Goal: Information Seeking & Learning: Learn about a topic

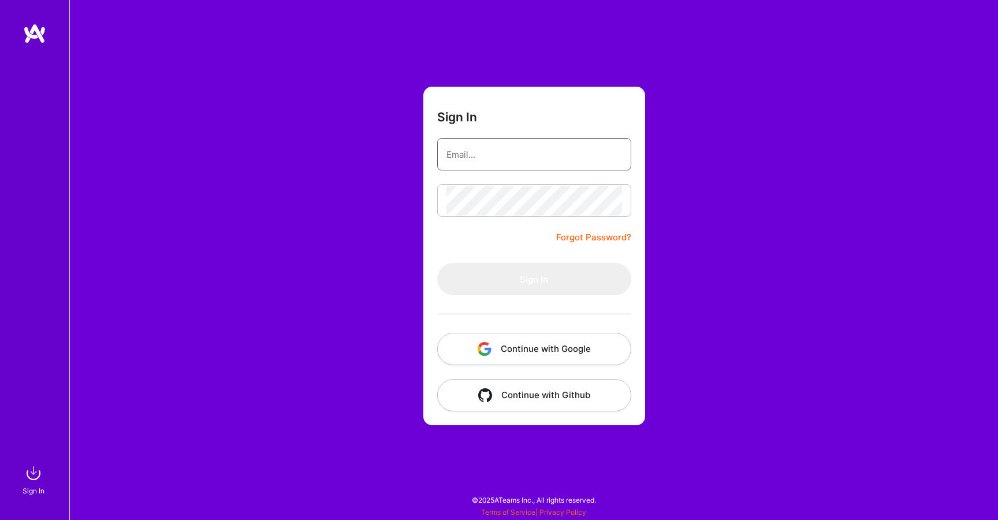
click at [590, 147] on input "email" at bounding box center [534, 154] width 176 height 29
type input "[EMAIL_ADDRESS][DOMAIN_NAME]"
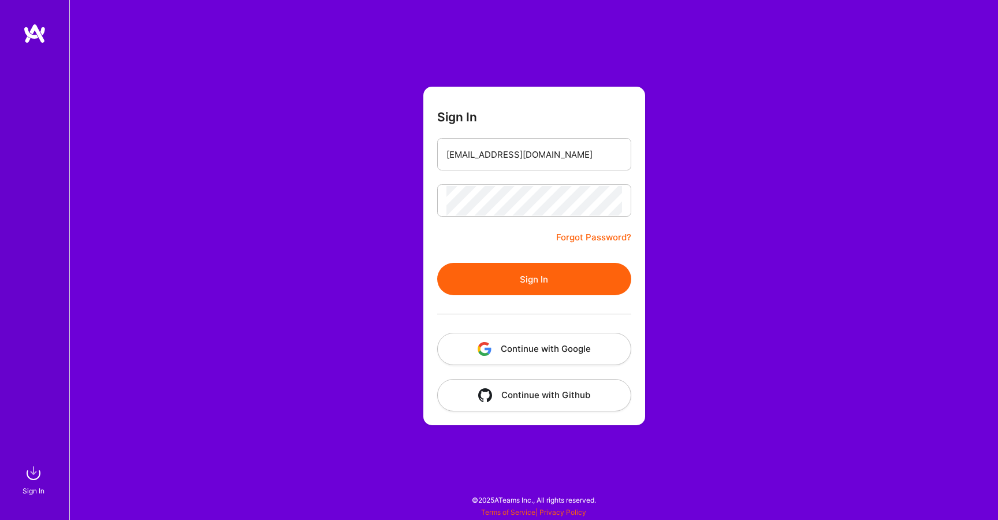
click at [546, 280] on button "Sign In" at bounding box center [534, 279] width 194 height 32
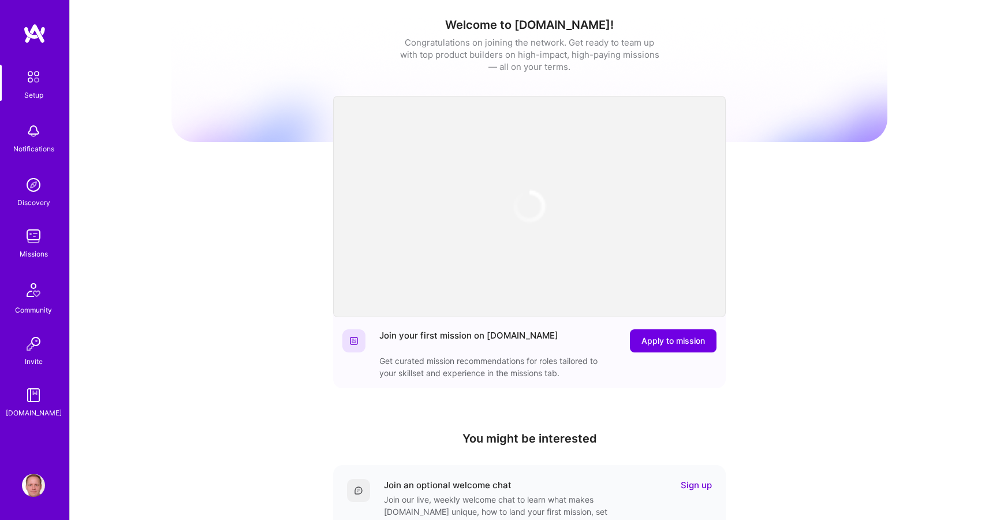
drag, startPoint x: 221, startPoint y: 117, endPoint x: 192, endPoint y: 122, distance: 29.9
click at [221, 117] on div "Welcome to [DOMAIN_NAME]! Congratulations on joining the network. Get ready to …" at bounding box center [530, 68] width 716 height 101
click at [26, 231] on img at bounding box center [33, 236] width 23 height 23
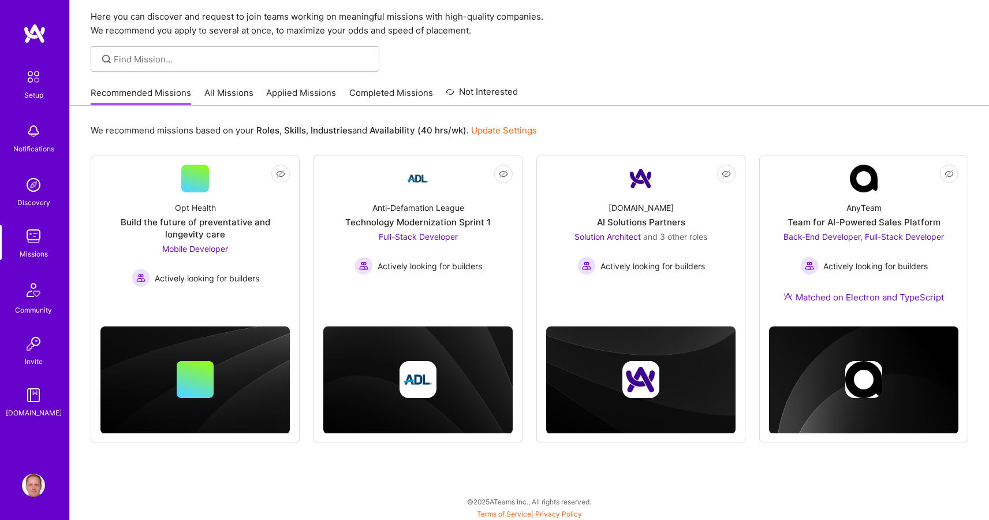
scroll to position [42, 0]
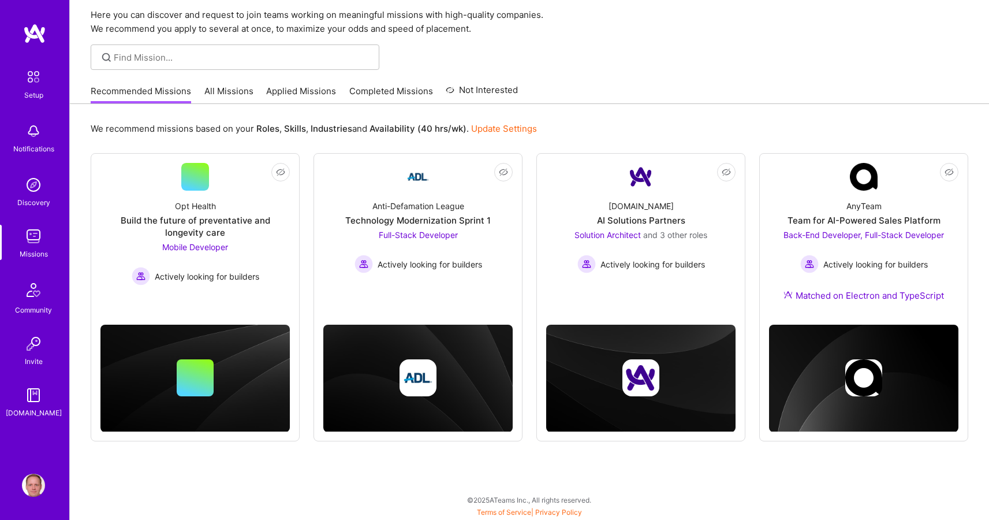
click at [217, 91] on link "All Missions" at bounding box center [228, 94] width 49 height 19
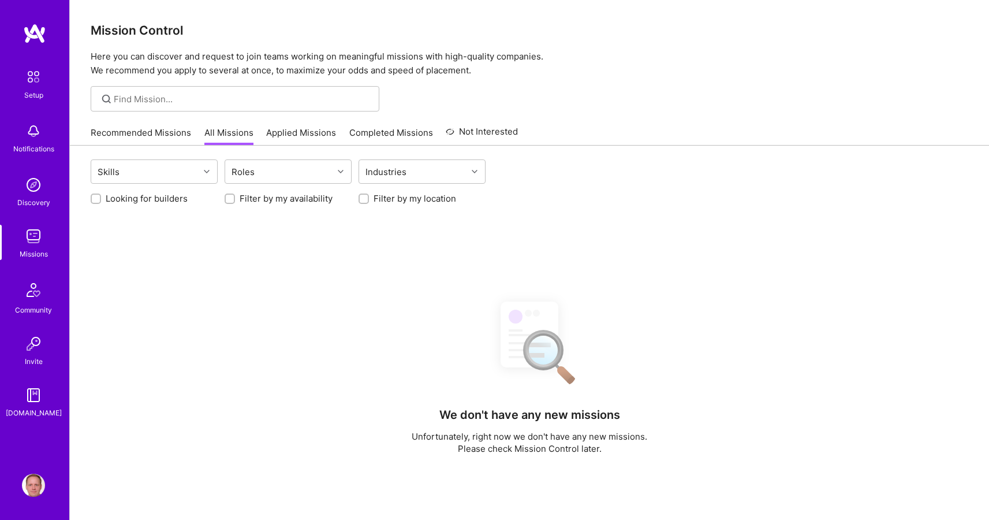
click at [286, 136] on link "Applied Missions" at bounding box center [301, 135] width 70 height 19
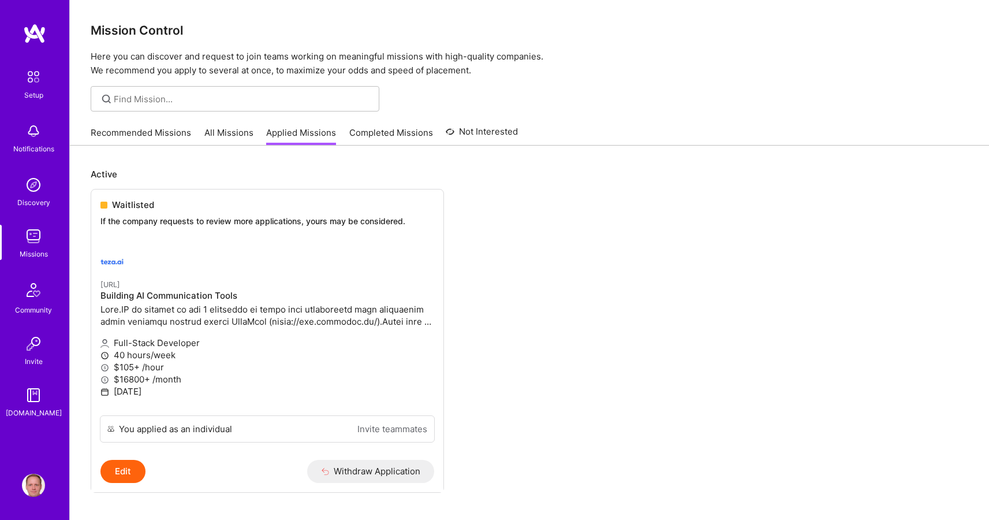
click at [158, 126] on div "Recommended Missions All Missions Applied Missions Completed Missions Not Inter…" at bounding box center [304, 132] width 427 height 25
click at [183, 135] on link "Recommended Missions" at bounding box center [141, 135] width 100 height 19
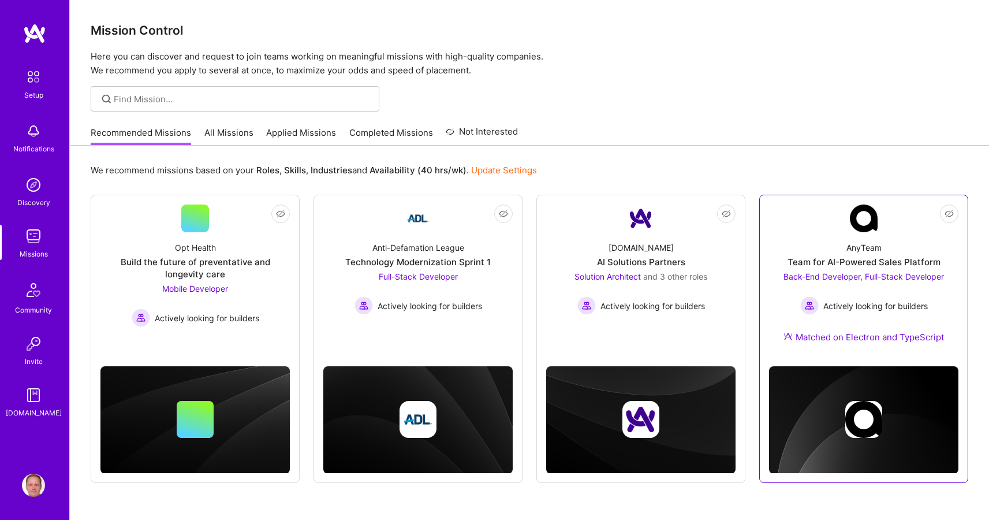
click at [824, 256] on div "Team for AI-Powered Sales Platform" at bounding box center [864, 262] width 153 height 12
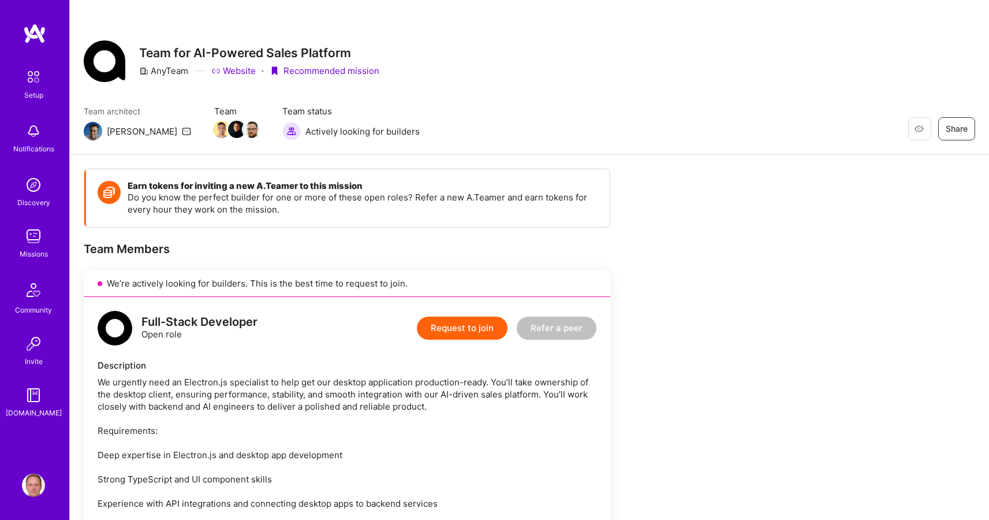
click at [235, 69] on link "Website" at bounding box center [233, 71] width 44 height 12
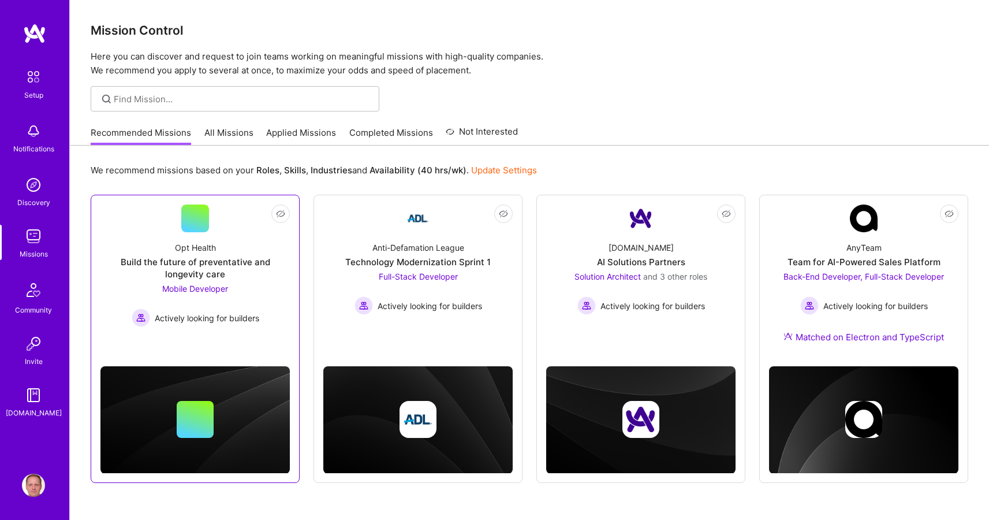
click at [252, 242] on div "Opt Health Build the future of preventative and longevity care Mobile Developer…" at bounding box center [194, 279] width 189 height 95
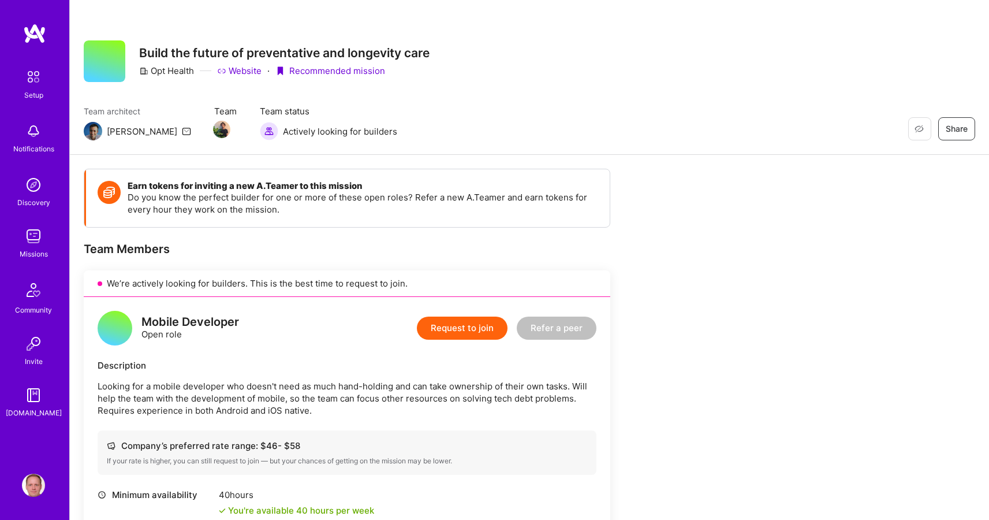
scroll to position [303, 0]
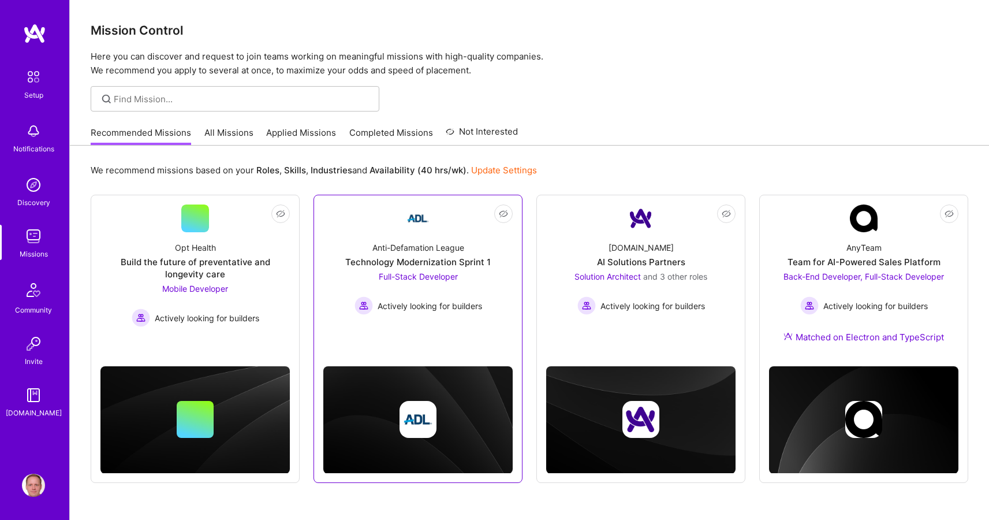
click at [438, 251] on div "Anti-Defamation League" at bounding box center [419, 247] width 92 height 12
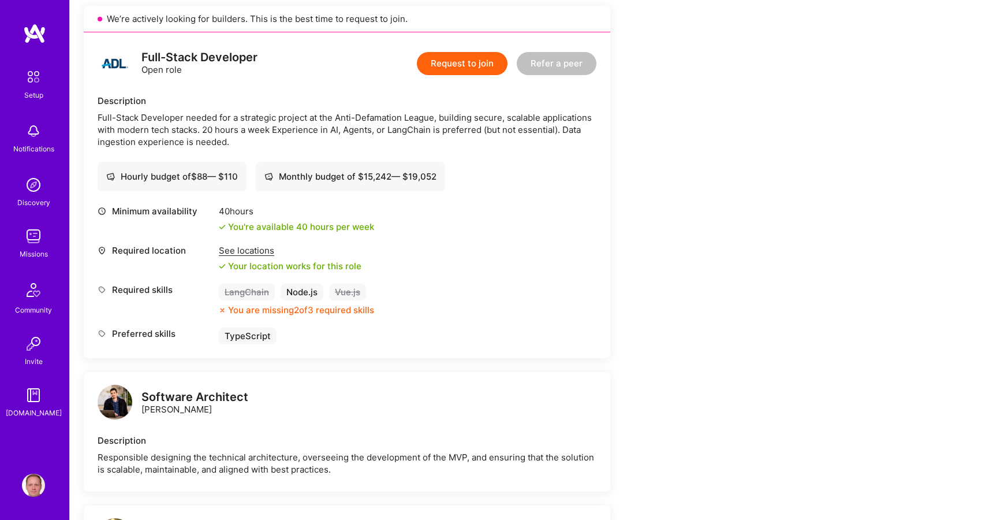
scroll to position [266, 0]
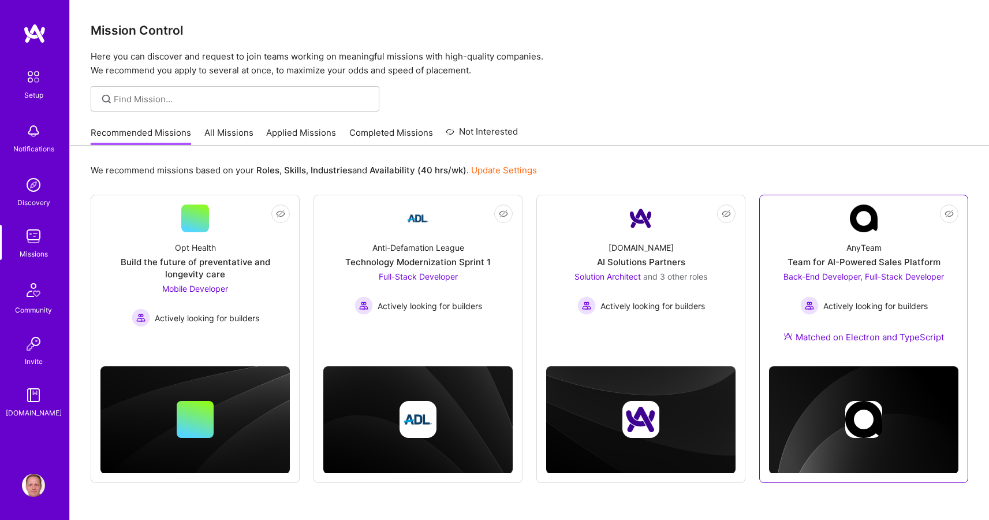
click at [866, 254] on div "AnyTeam Team for AI-Powered Sales Platform Back-End Developer, Full-Stack Devel…" at bounding box center [863, 294] width 189 height 125
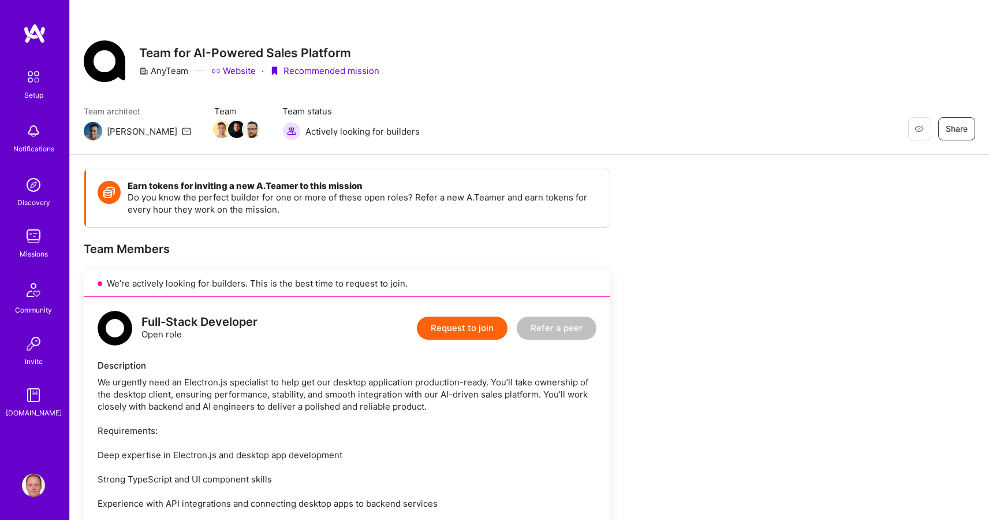
click at [38, 238] on img at bounding box center [33, 236] width 23 height 23
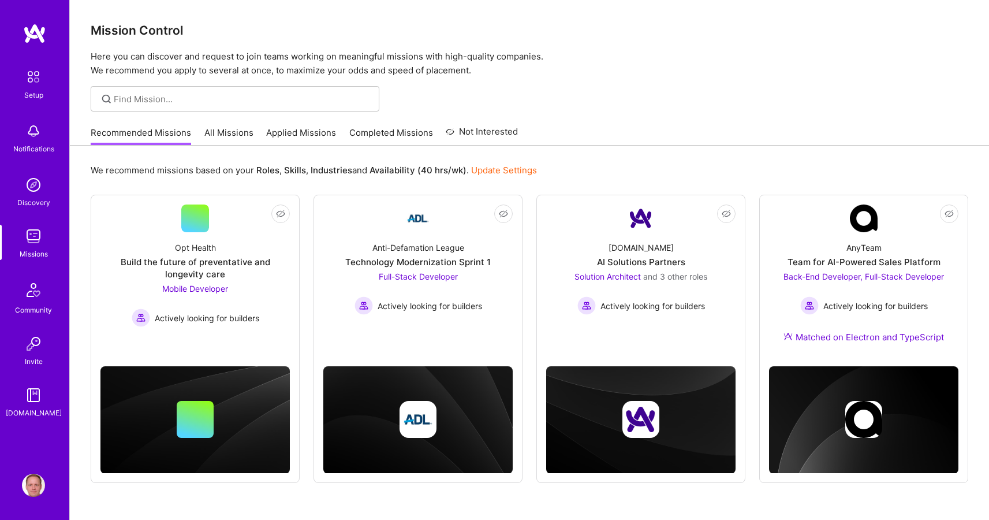
click at [252, 136] on div "Recommended Missions All Missions Applied Missions Completed Missions Not Inter…" at bounding box center [304, 132] width 427 height 25
click at [233, 132] on link "All Missions" at bounding box center [228, 135] width 49 height 19
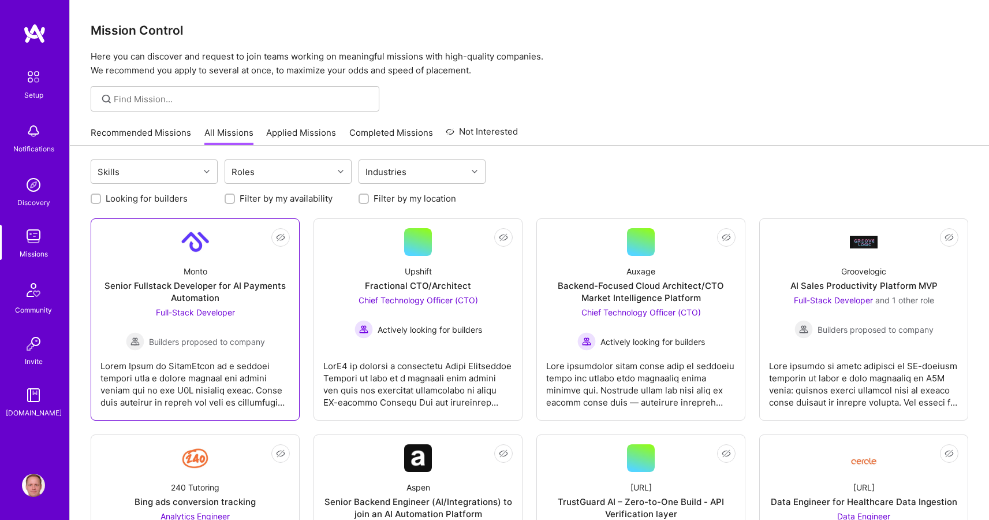
click at [227, 290] on div "Senior Fullstack Developer for AI Payments Automation" at bounding box center [194, 292] width 189 height 24
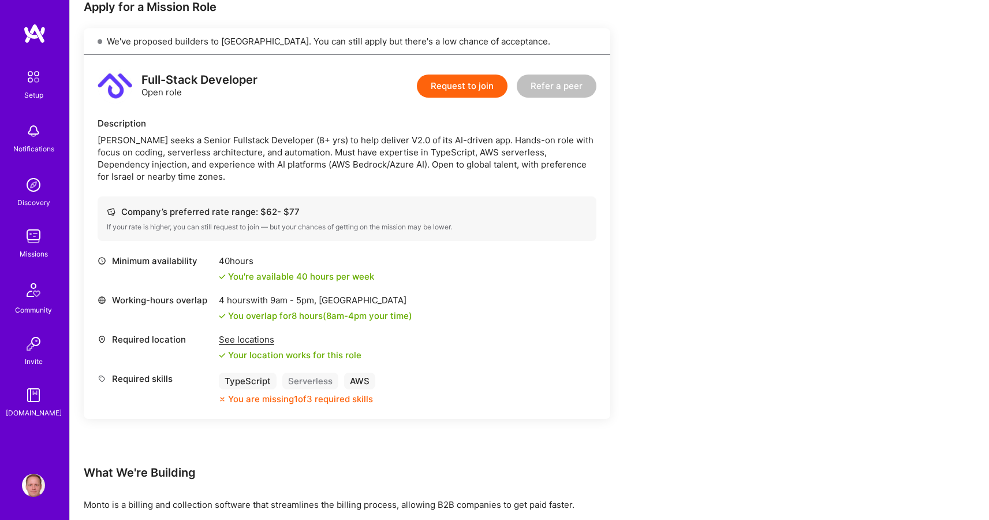
scroll to position [271, 0]
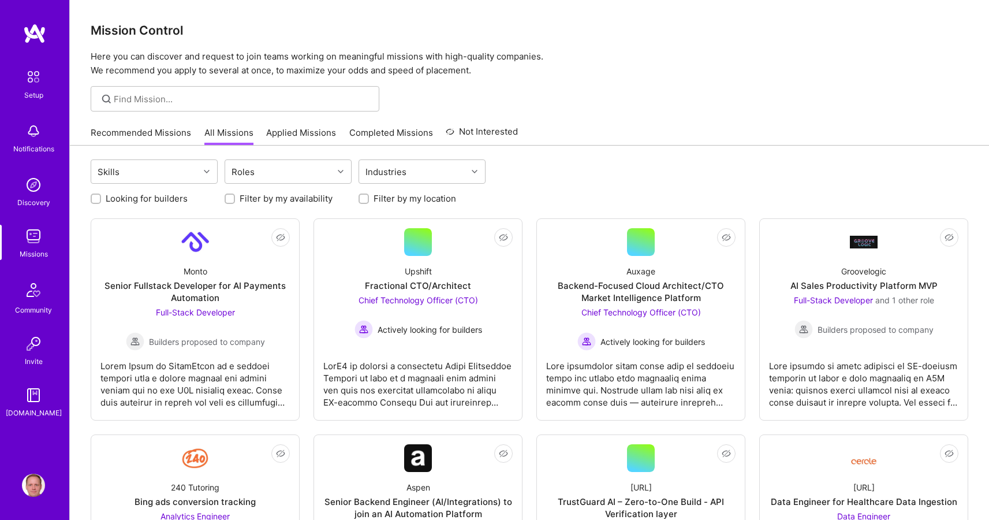
click at [283, 196] on label "Filter by my availability" at bounding box center [286, 198] width 93 height 12
click at [235, 196] on input "Filter by my availability" at bounding box center [231, 199] width 8 height 8
click at [284, 196] on label "Filter by my availability" at bounding box center [286, 198] width 93 height 12
click at [236, 196] on input "Filter by my availability" at bounding box center [231, 199] width 10 height 10
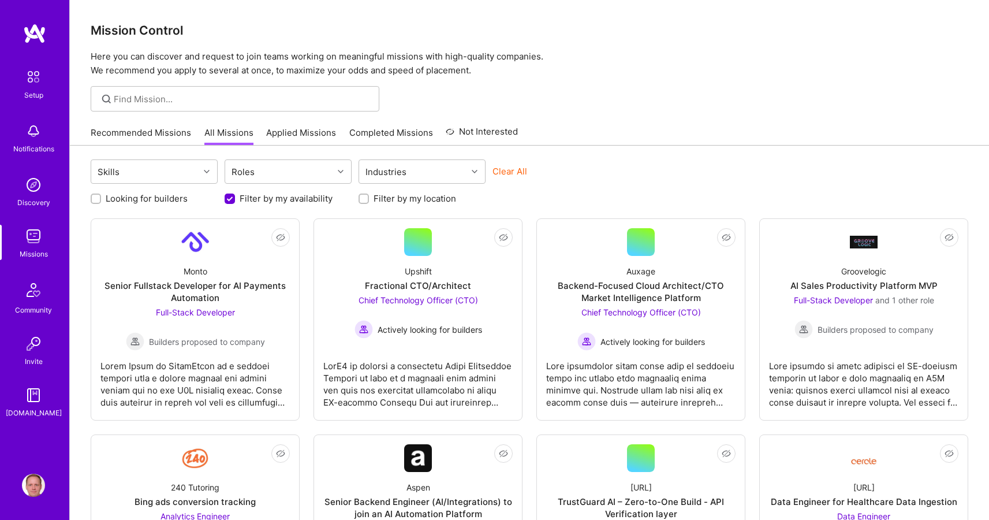
checkbox input "false"
click at [170, 196] on label "Looking for builders" at bounding box center [147, 198] width 82 height 12
click at [101, 196] on input "Looking for builders" at bounding box center [97, 199] width 8 height 8
checkbox input "true"
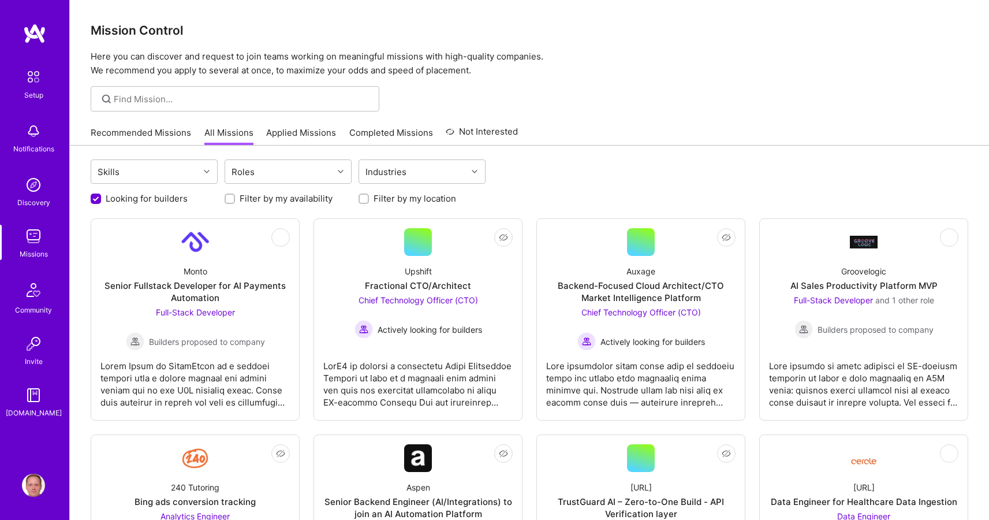
scroll to position [0, 0]
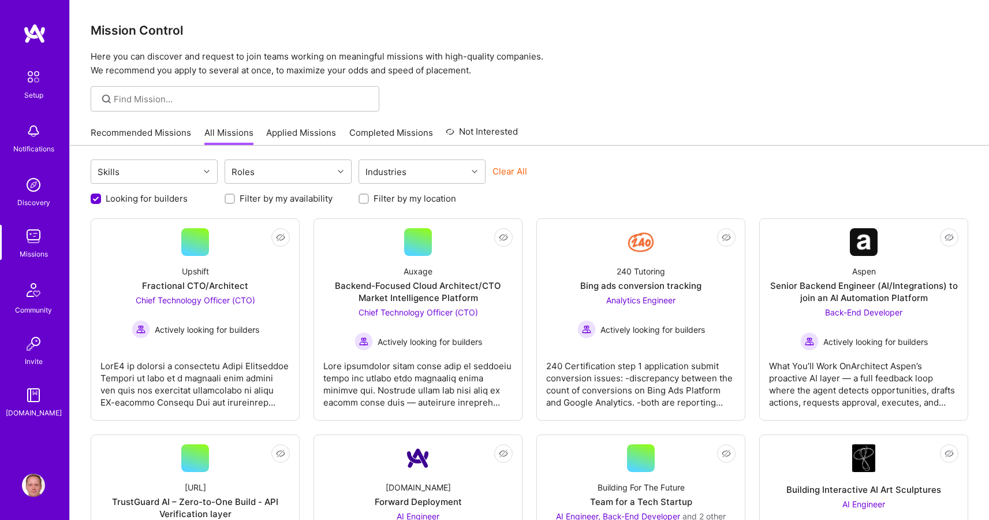
click at [245, 202] on label "Filter by my availability" at bounding box center [286, 198] width 93 height 12
click at [235, 202] on input "Filter by my availability" at bounding box center [231, 199] width 8 height 8
checkbox input "true"
click at [401, 200] on label "Filter by my location" at bounding box center [415, 198] width 83 height 12
click at [369, 200] on input "Filter by my location" at bounding box center [365, 199] width 8 height 8
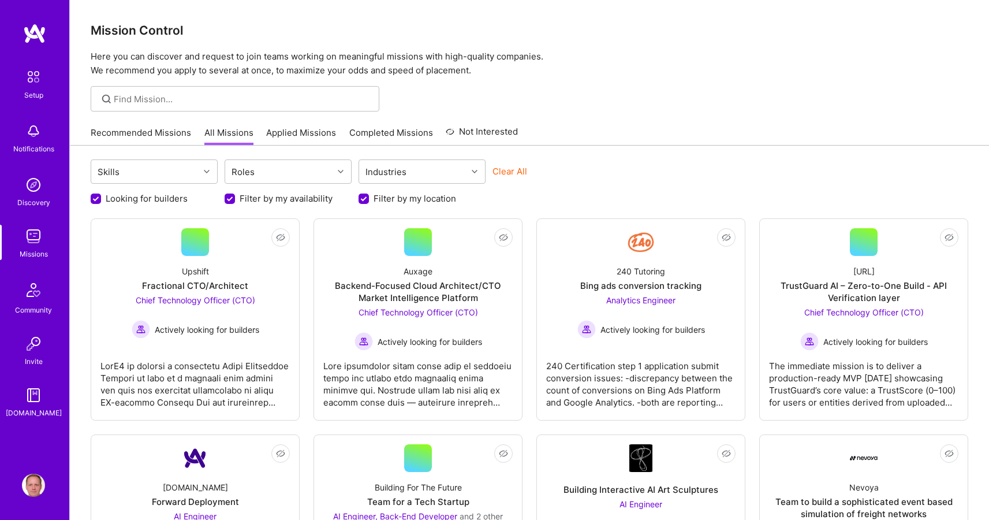
click at [407, 197] on label "Filter by my location" at bounding box center [415, 198] width 83 height 12
click at [370, 197] on input "Filter by my location" at bounding box center [365, 199] width 10 height 10
checkbox input "false"
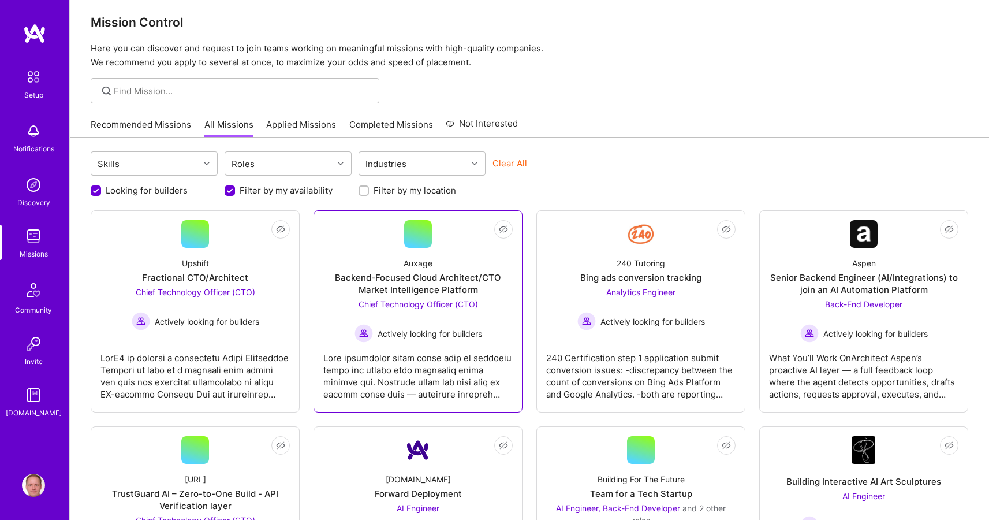
scroll to position [227, 0]
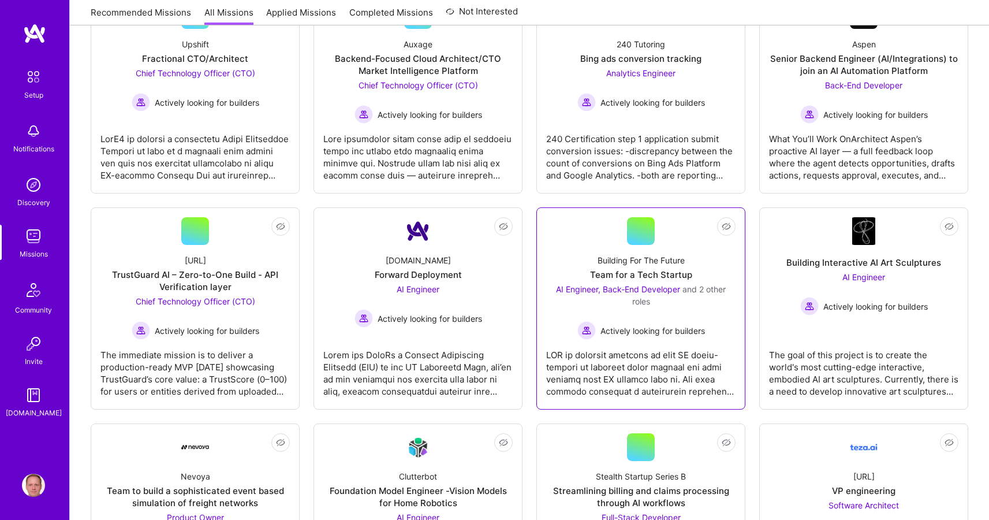
click at [620, 280] on div "Team for a Tech Startup" at bounding box center [641, 275] width 102 height 12
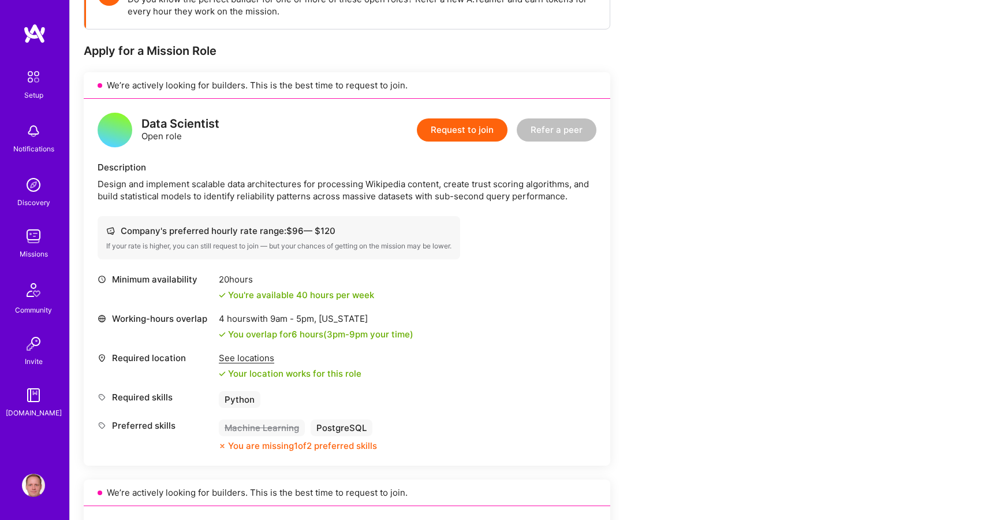
scroll to position [199, 0]
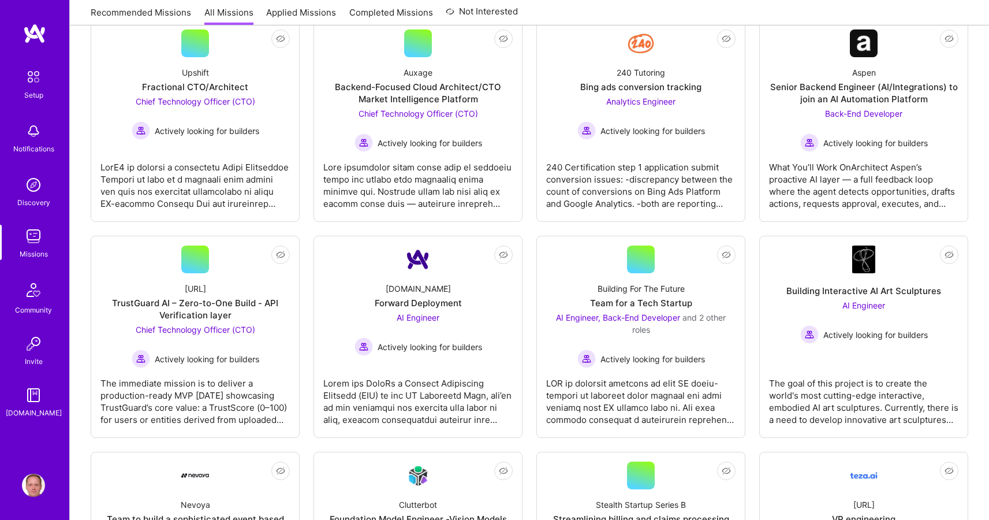
scroll to position [227, 0]
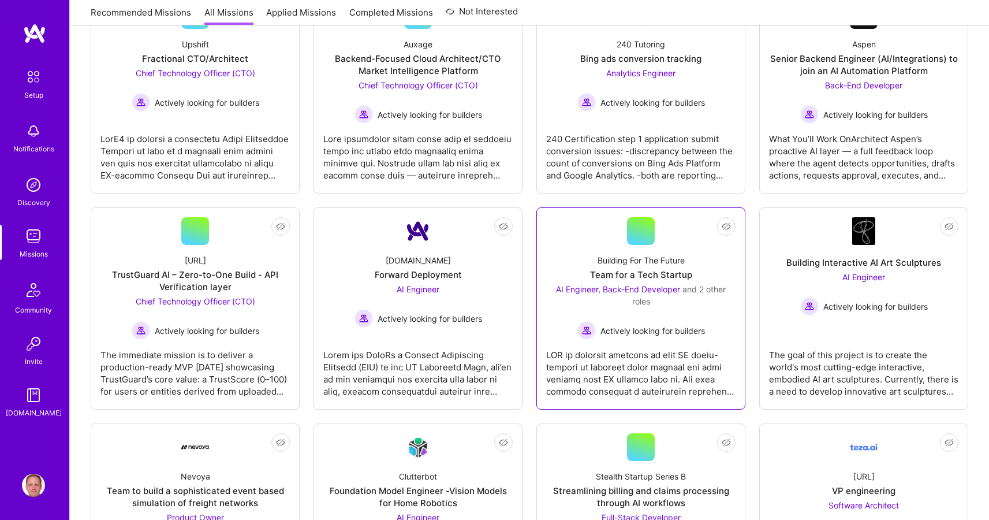
click at [659, 273] on div "Team for a Tech Startup" at bounding box center [641, 275] width 102 height 12
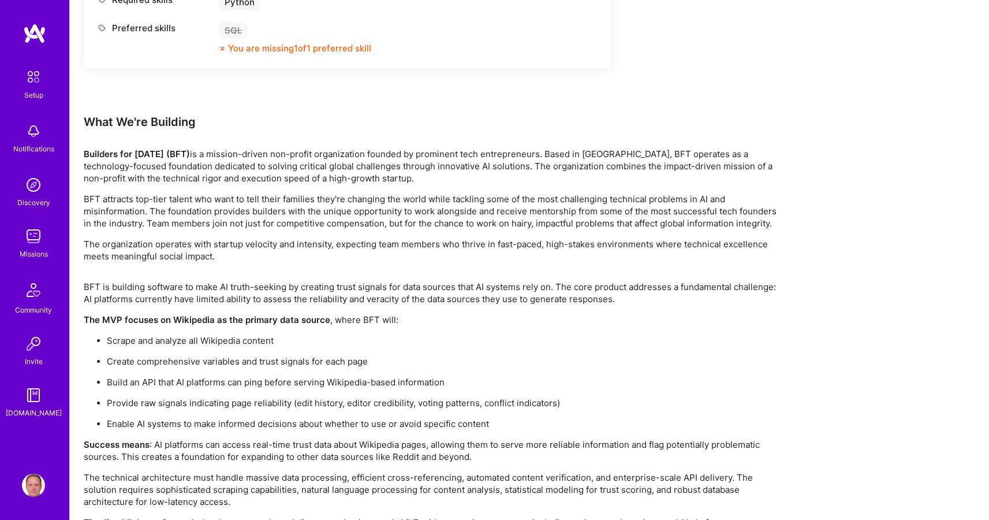
scroll to position [1861, 0]
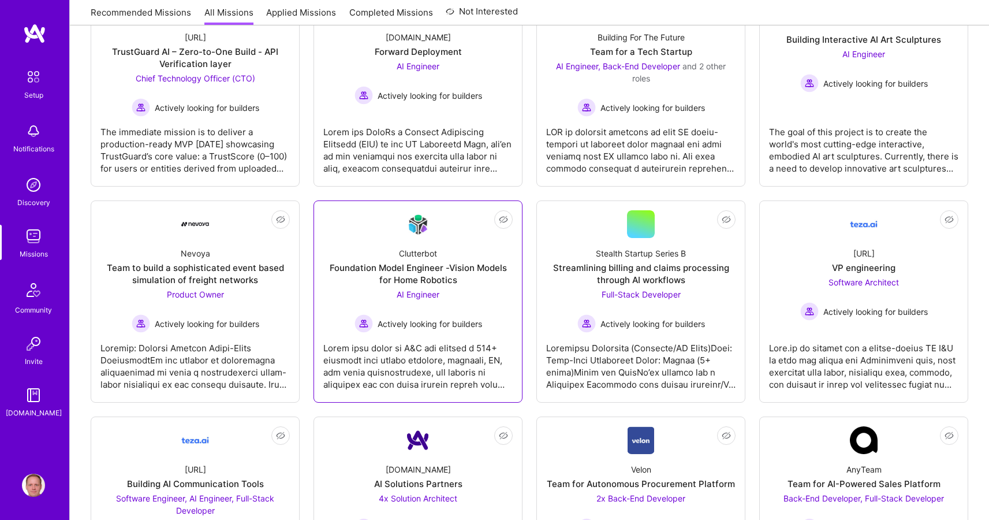
scroll to position [603, 0]
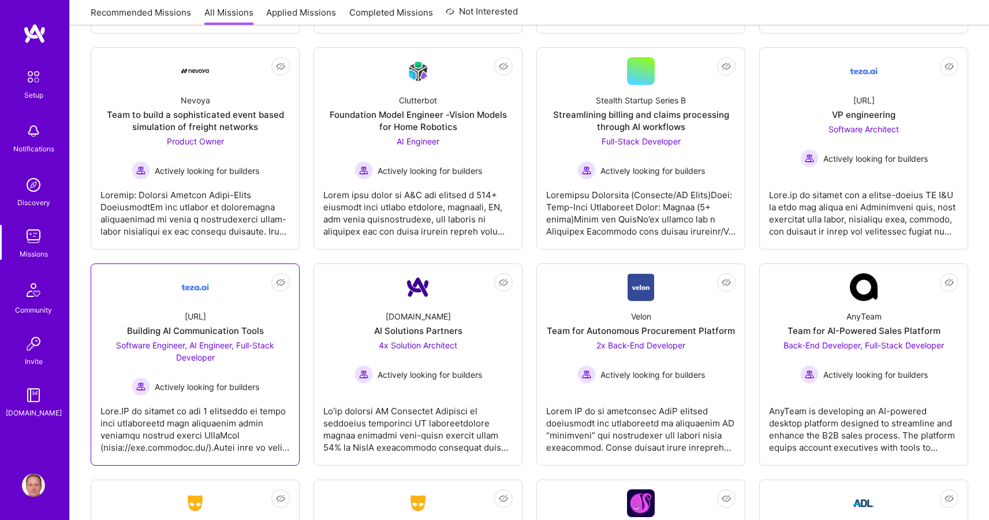
click at [266, 316] on div "[URL] Building AI Communication Tools Software Engineer, AI Engineer, Full-Stac…" at bounding box center [194, 348] width 189 height 95
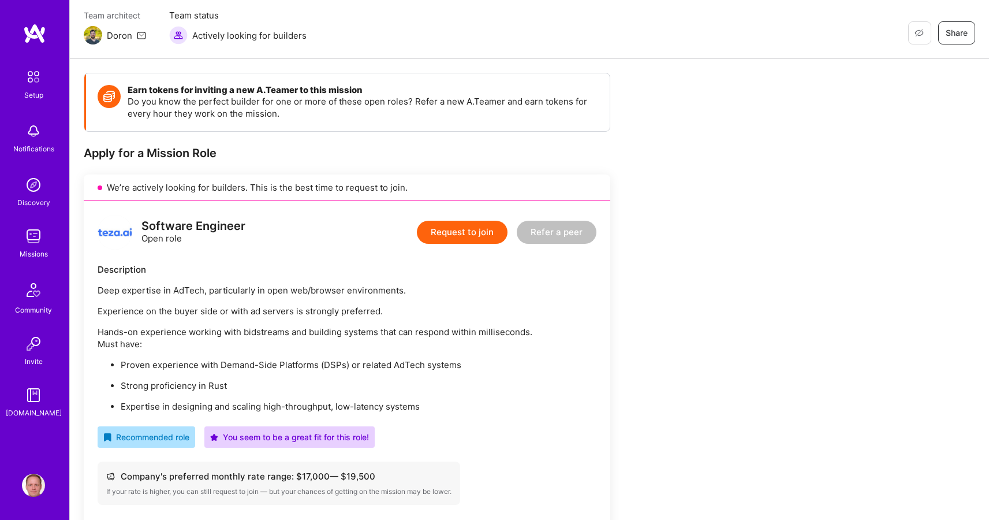
scroll to position [94, 0]
